Goal: Information Seeking & Learning: Find specific fact

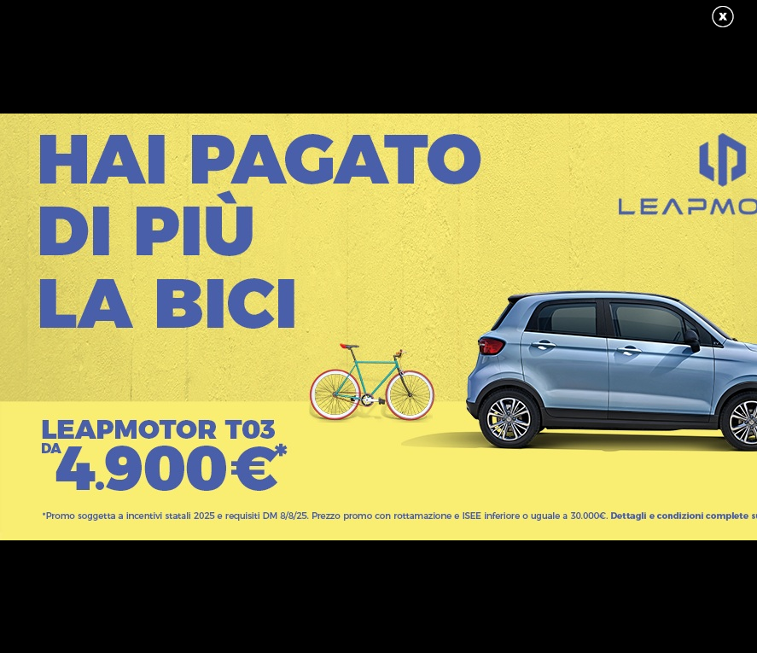
click at [729, 15] on link at bounding box center [731, 17] width 43 height 26
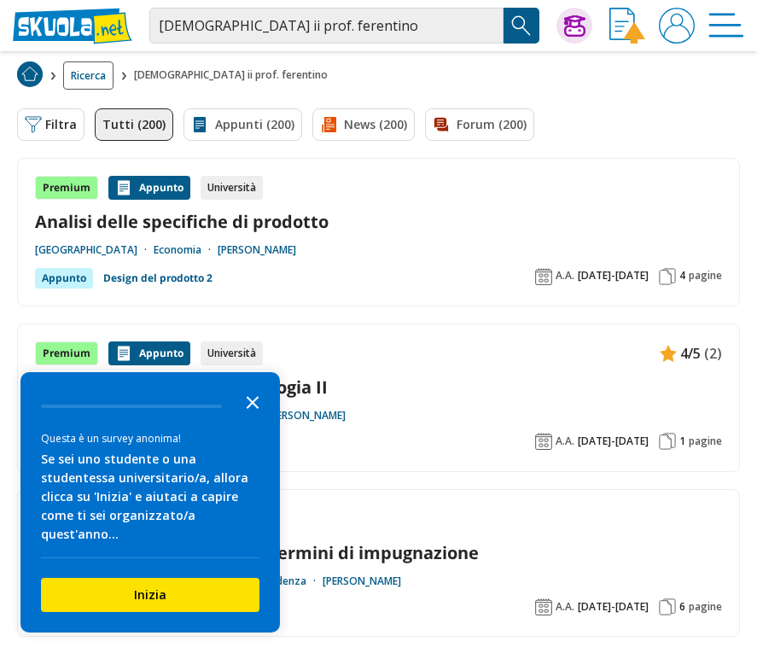
click at [250, 418] on icon "Close the survey" at bounding box center [253, 401] width 34 height 34
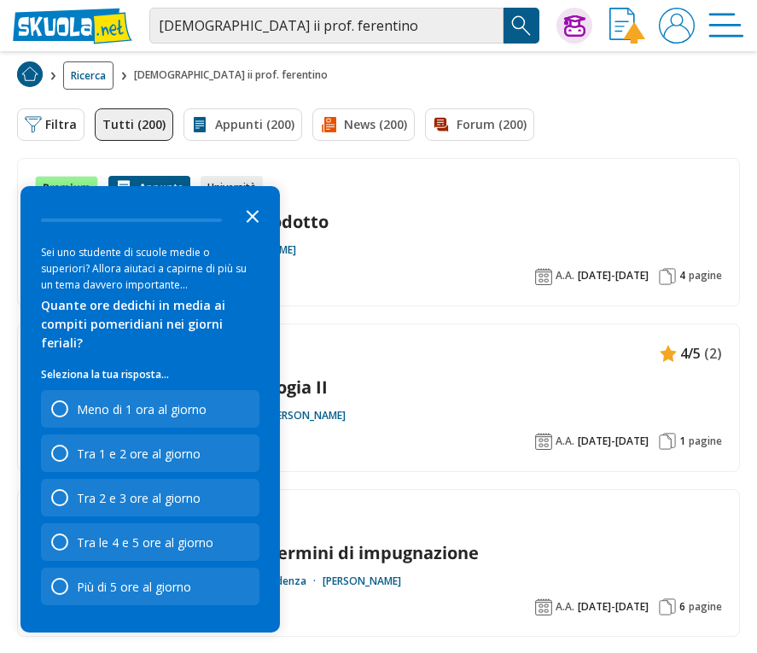
click at [250, 225] on icon "Close the survey" at bounding box center [253, 215] width 34 height 34
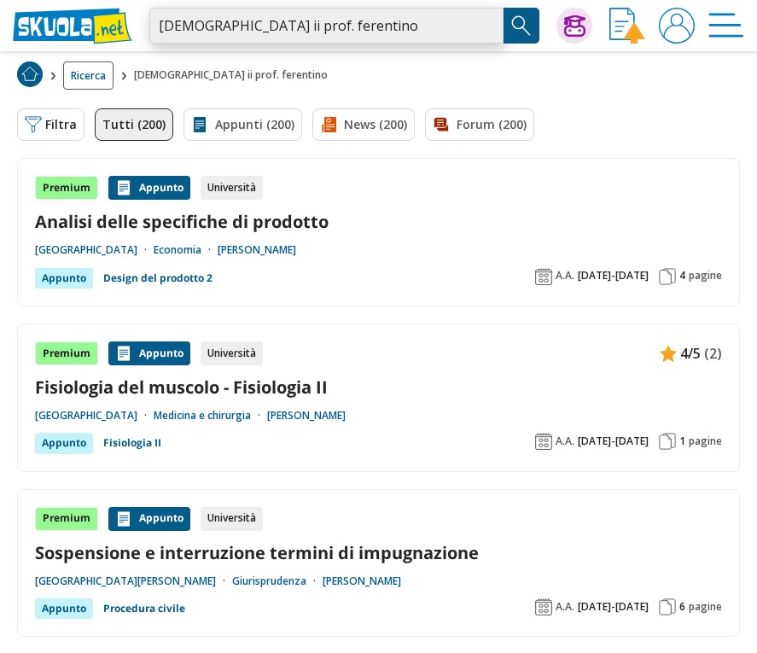
click at [221, 26] on input "teologia ii prof. ferentino" at bounding box center [326, 26] width 354 height 36
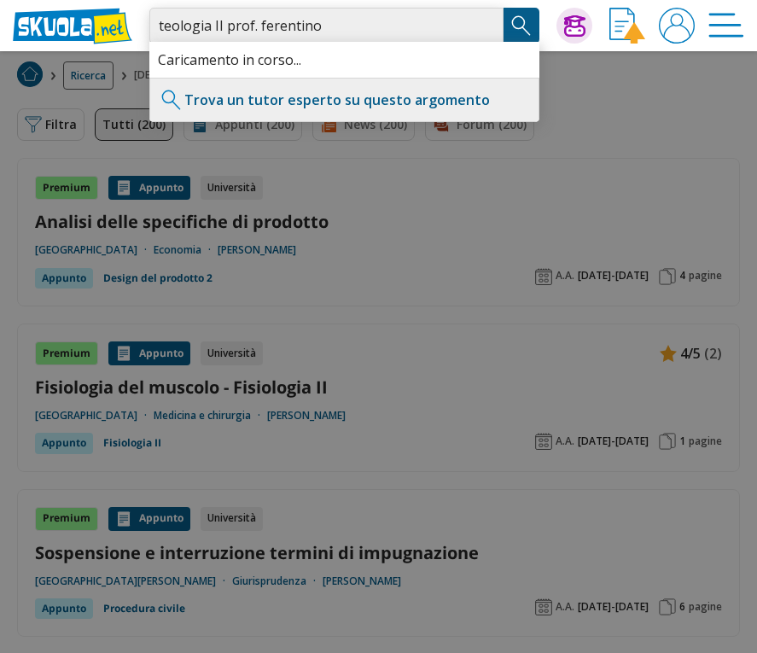
type input "teologia II prof. ferentino"
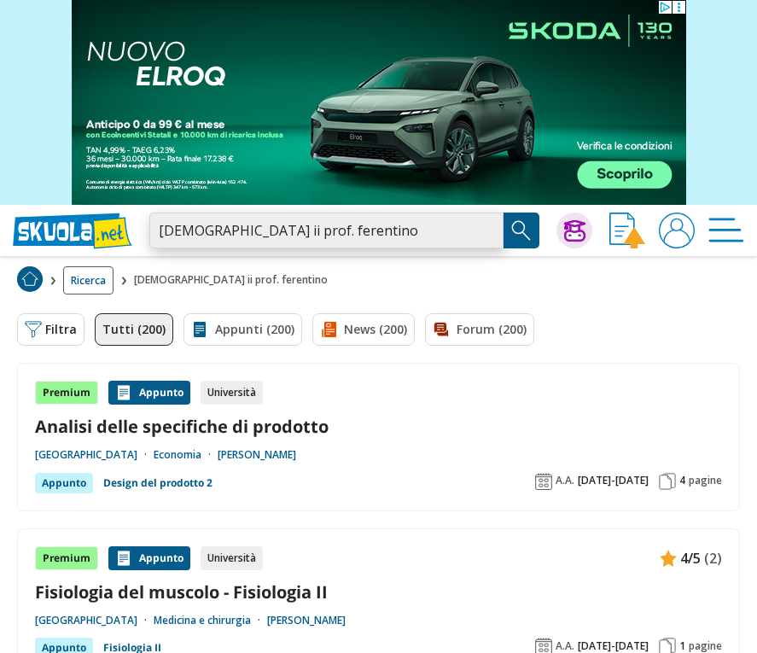
click at [259, 227] on input "teologia ii prof. ferentino" at bounding box center [326, 231] width 354 height 36
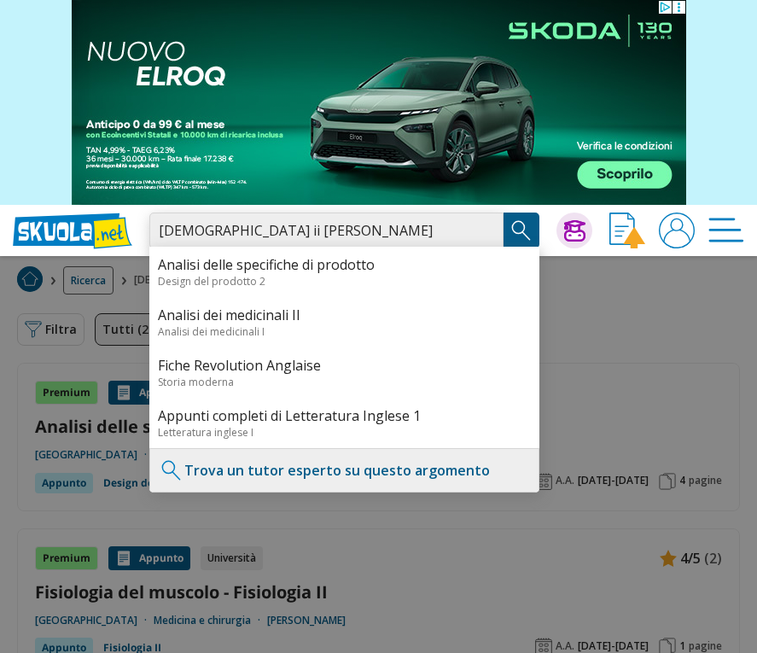
type input "teologia ii prof. Antonio Ferentino"
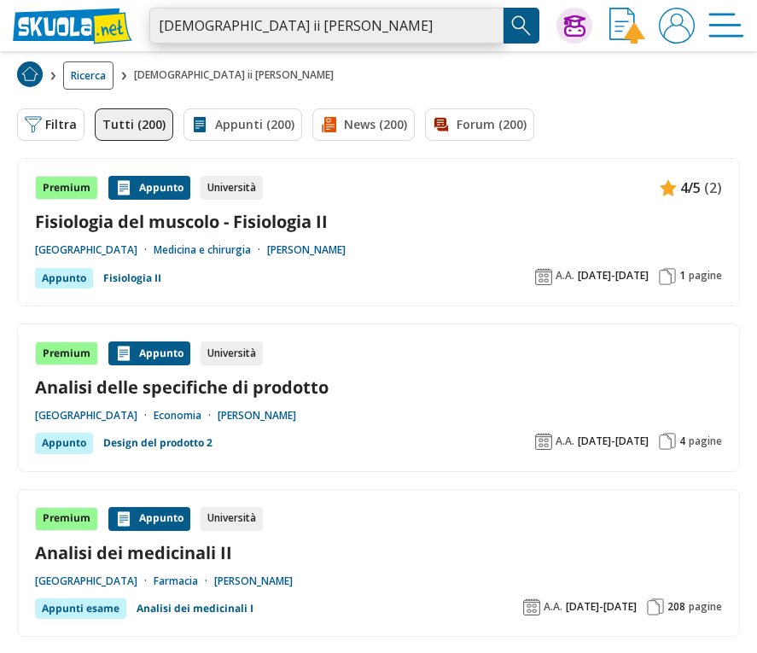
click at [221, 22] on input "teologia ii prof. antonio ferentino" at bounding box center [326, 26] width 354 height 36
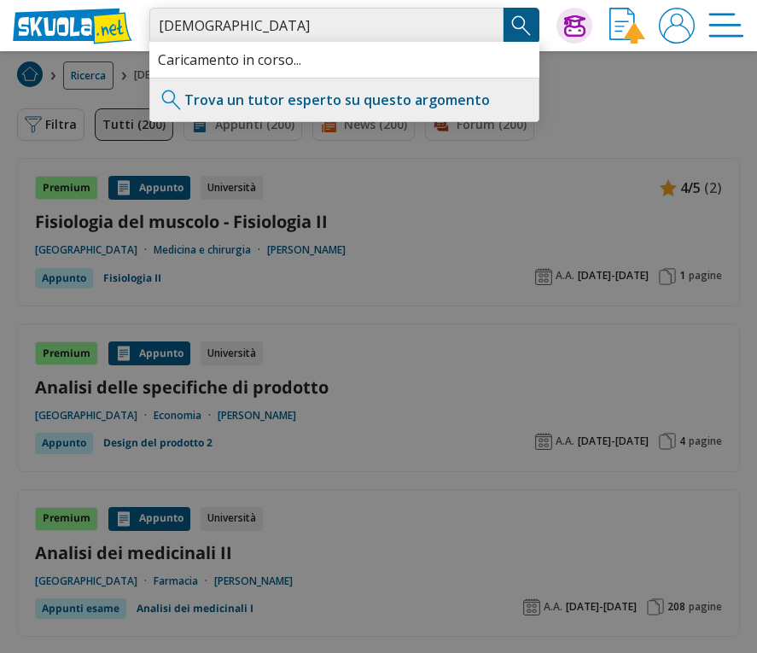
type input "teologia II"
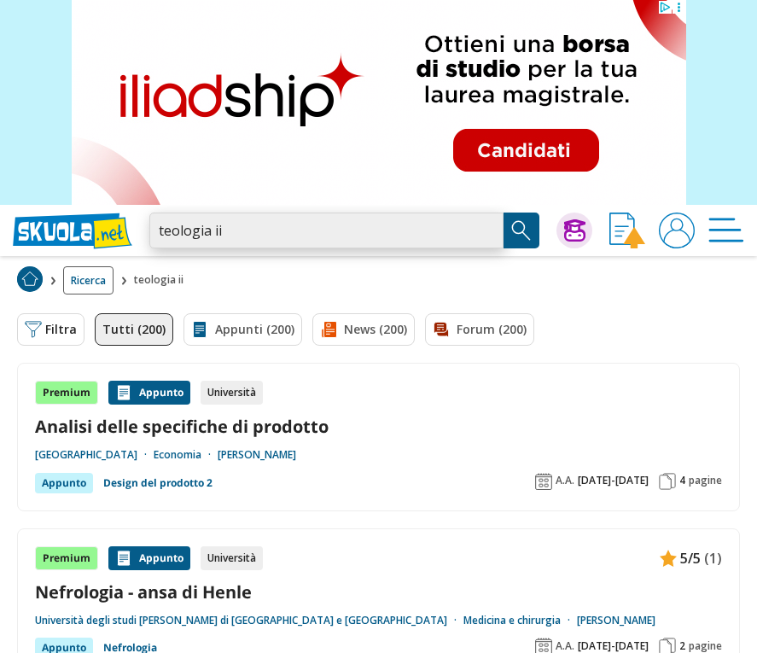
drag, startPoint x: 236, startPoint y: 231, endPoint x: 85, endPoint y: 230, distance: 151.1
click at [85, 230] on div "teologia ii Trova un tutor esperto su questo argomento Chiedi Tutor AI Accedi" at bounding box center [378, 230] width 757 height 51
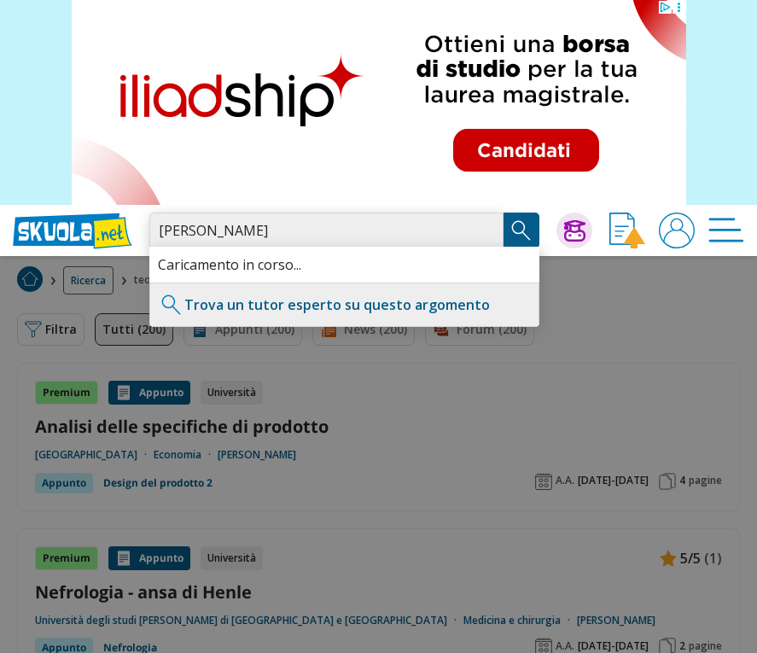
type input "[PERSON_NAME]"
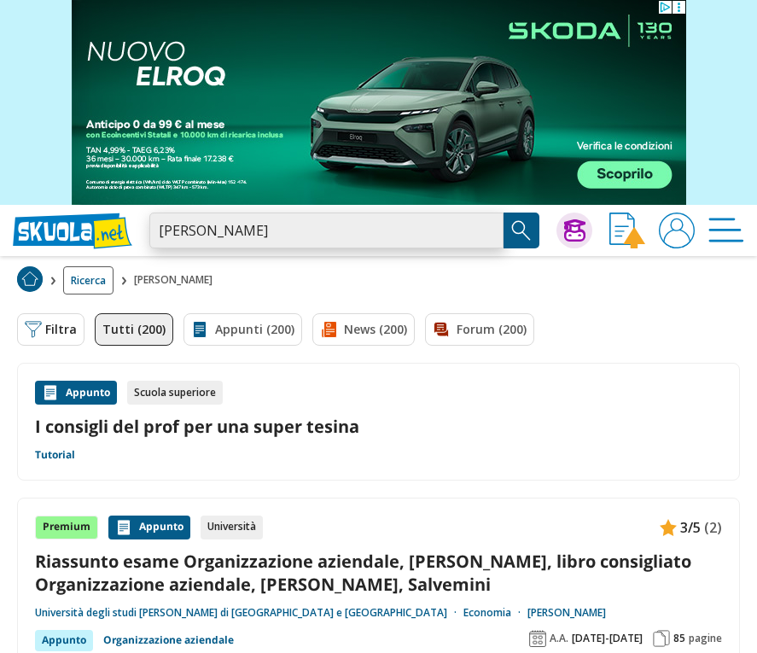
click at [313, 234] on input "prof. antonio ferentino" at bounding box center [326, 231] width 354 height 36
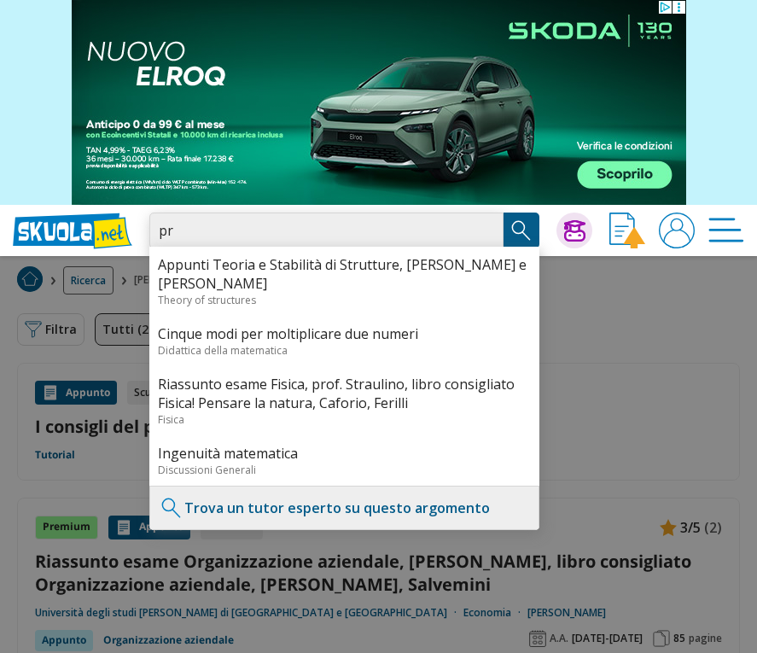
type input "p"
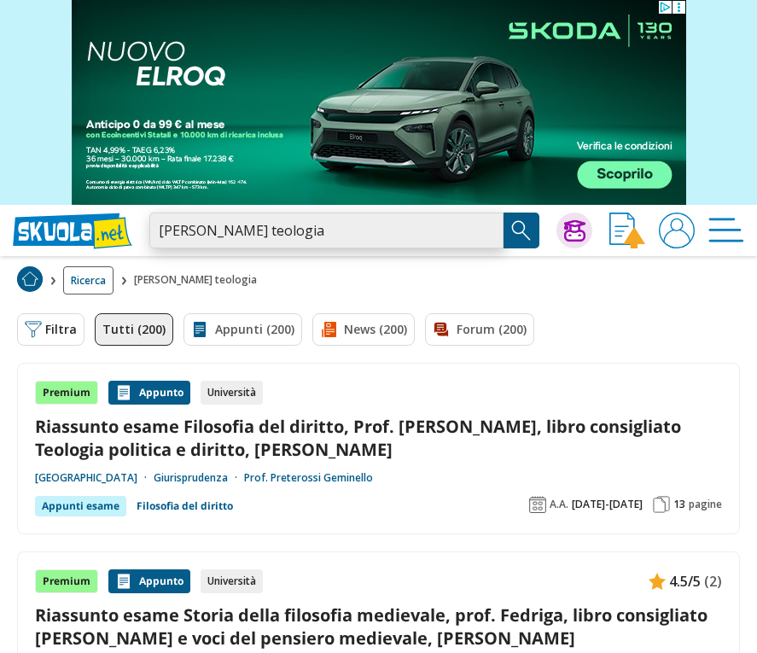
drag, startPoint x: 357, startPoint y: 232, endPoint x: 71, endPoint y: 219, distance: 286.3
click at [71, 219] on div "prof. antonio ferentino teologia Trova un tutor esperto su questo argomento Chi…" at bounding box center [378, 230] width 757 height 51
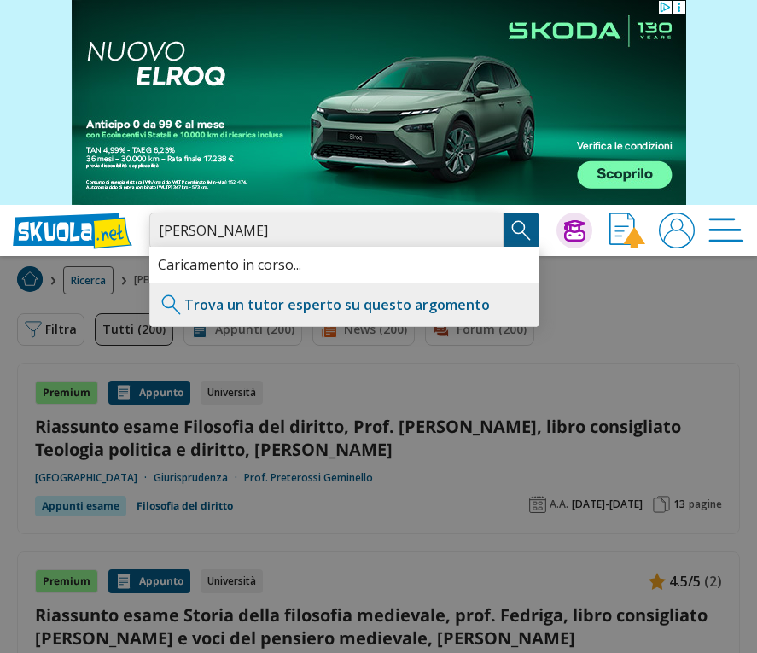
type input "Narciso boccadoro"
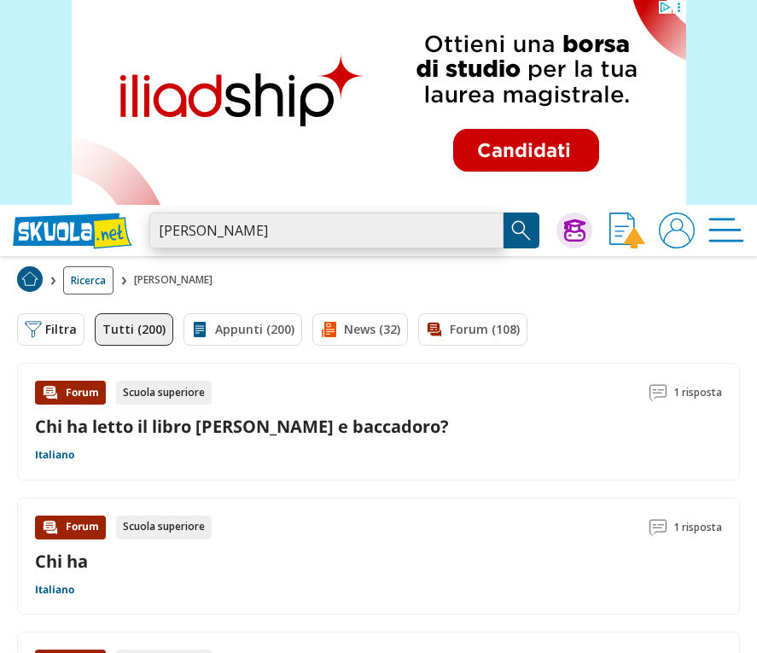
click at [284, 238] on input "[PERSON_NAME]" at bounding box center [326, 231] width 354 height 36
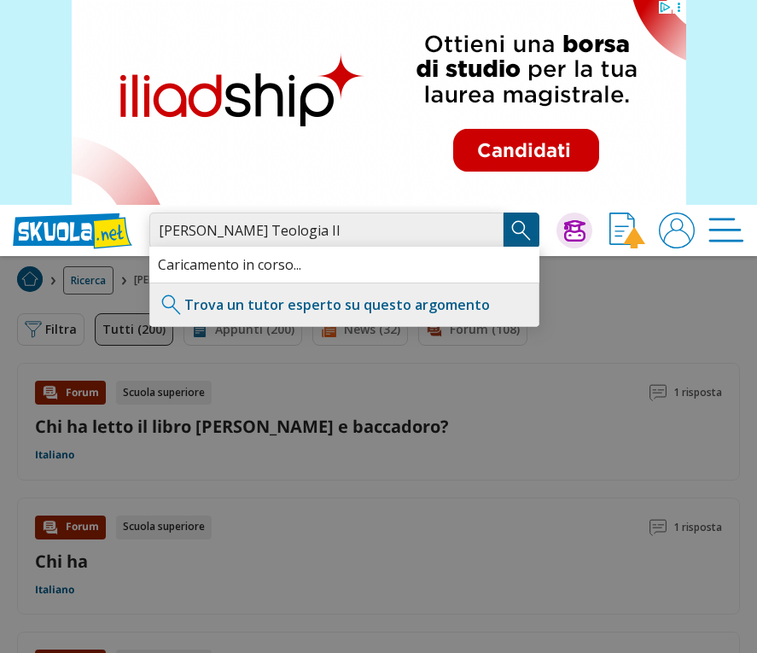
type input "[PERSON_NAME] Teologia II"
